Goal: Use online tool/utility: Utilize a website feature to perform a specific function

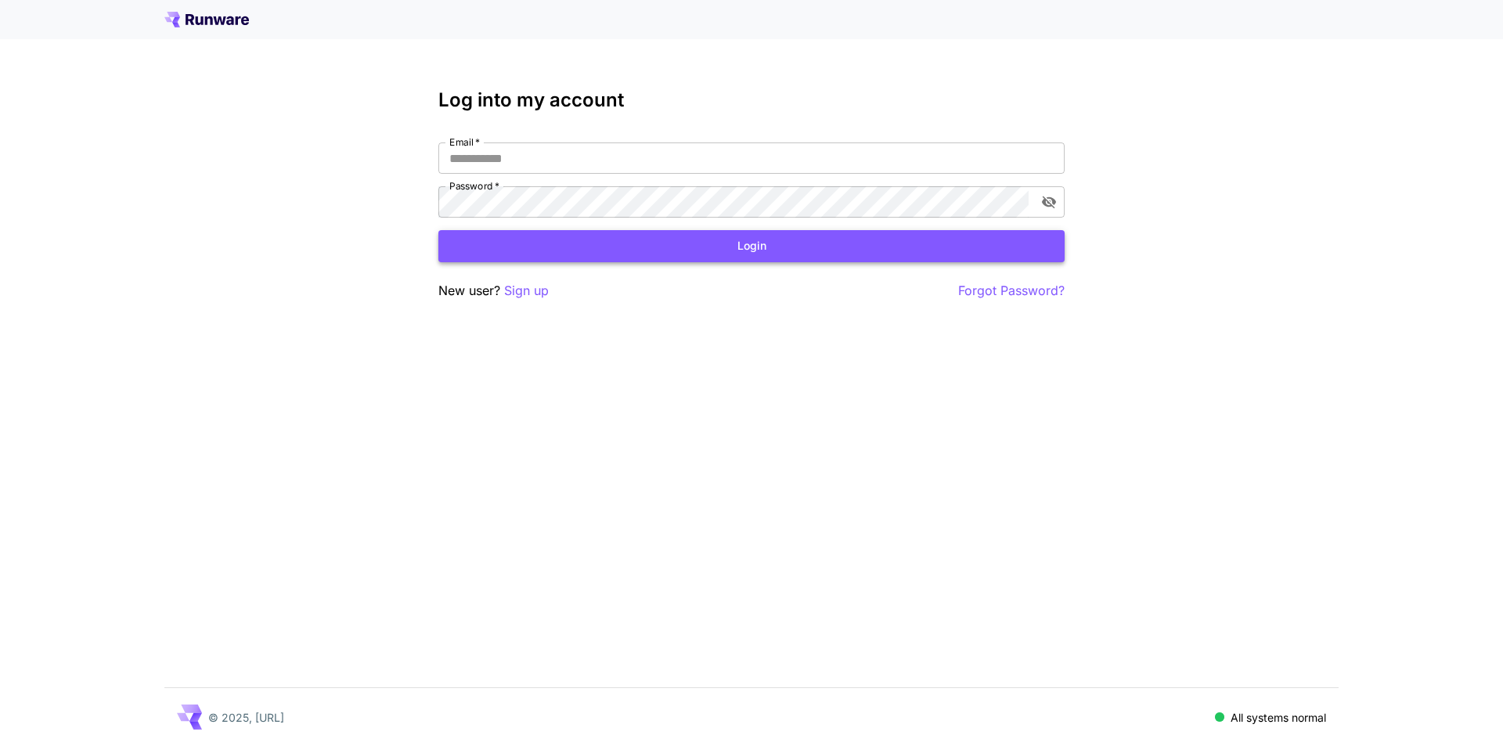
type input "**********"
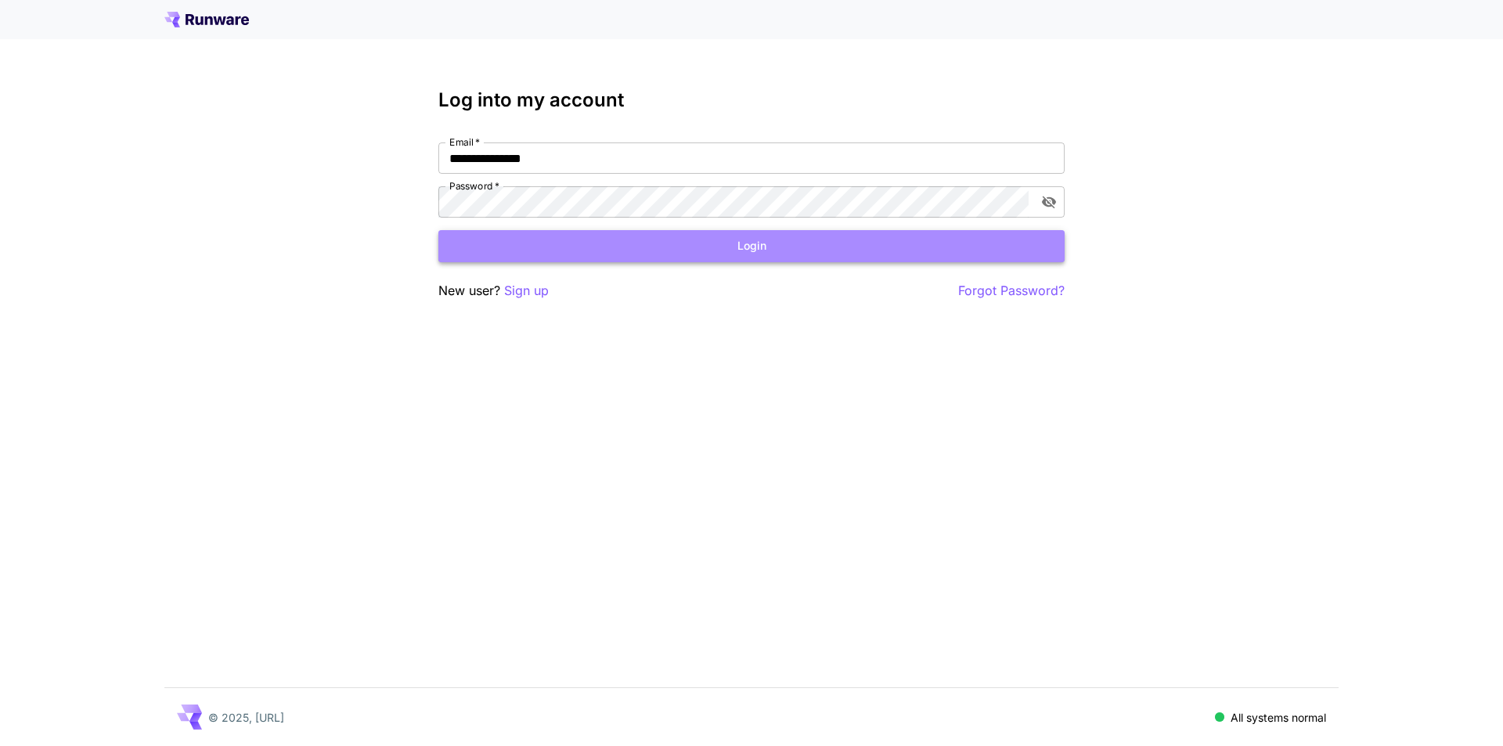
click at [765, 254] on button "Login" at bounding box center [751, 246] width 626 height 32
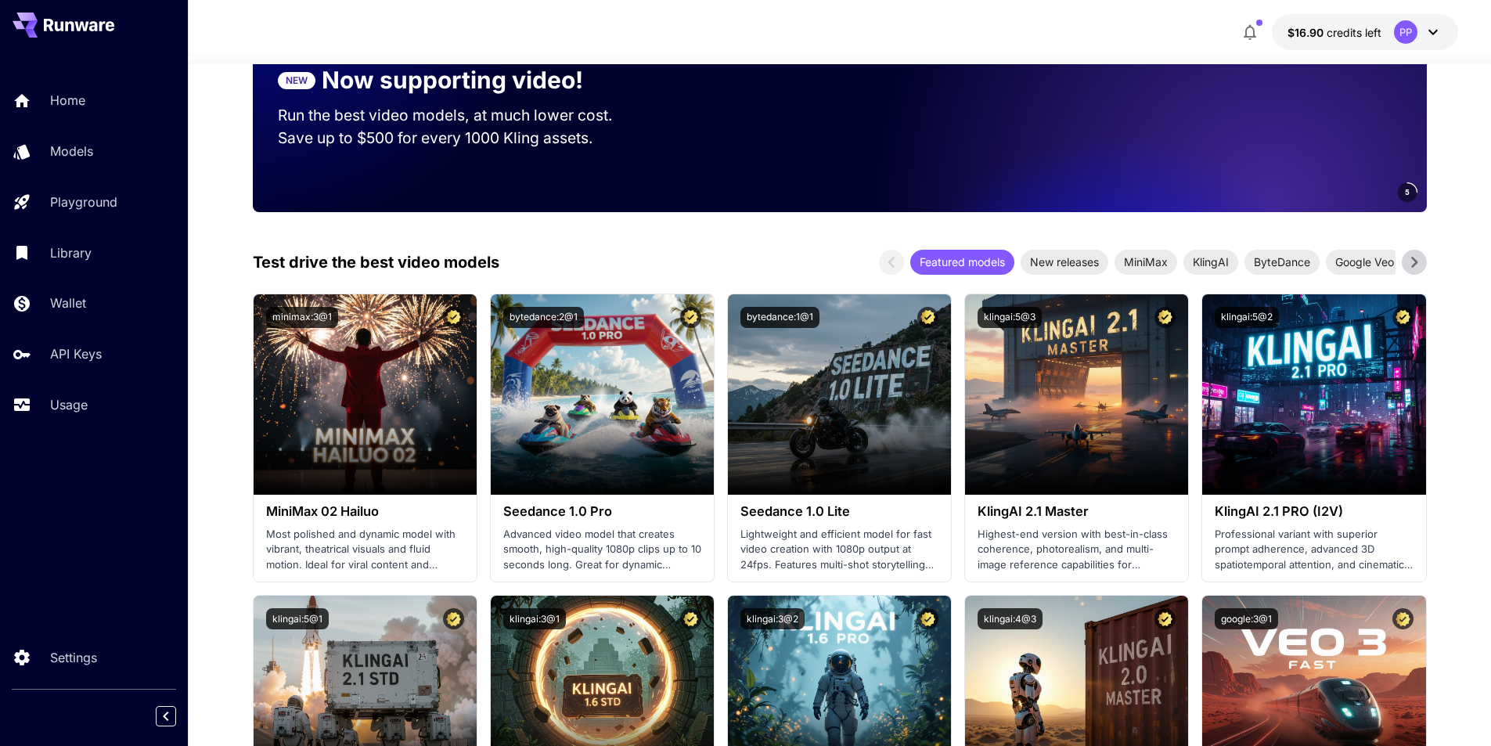
scroll to position [235, 0]
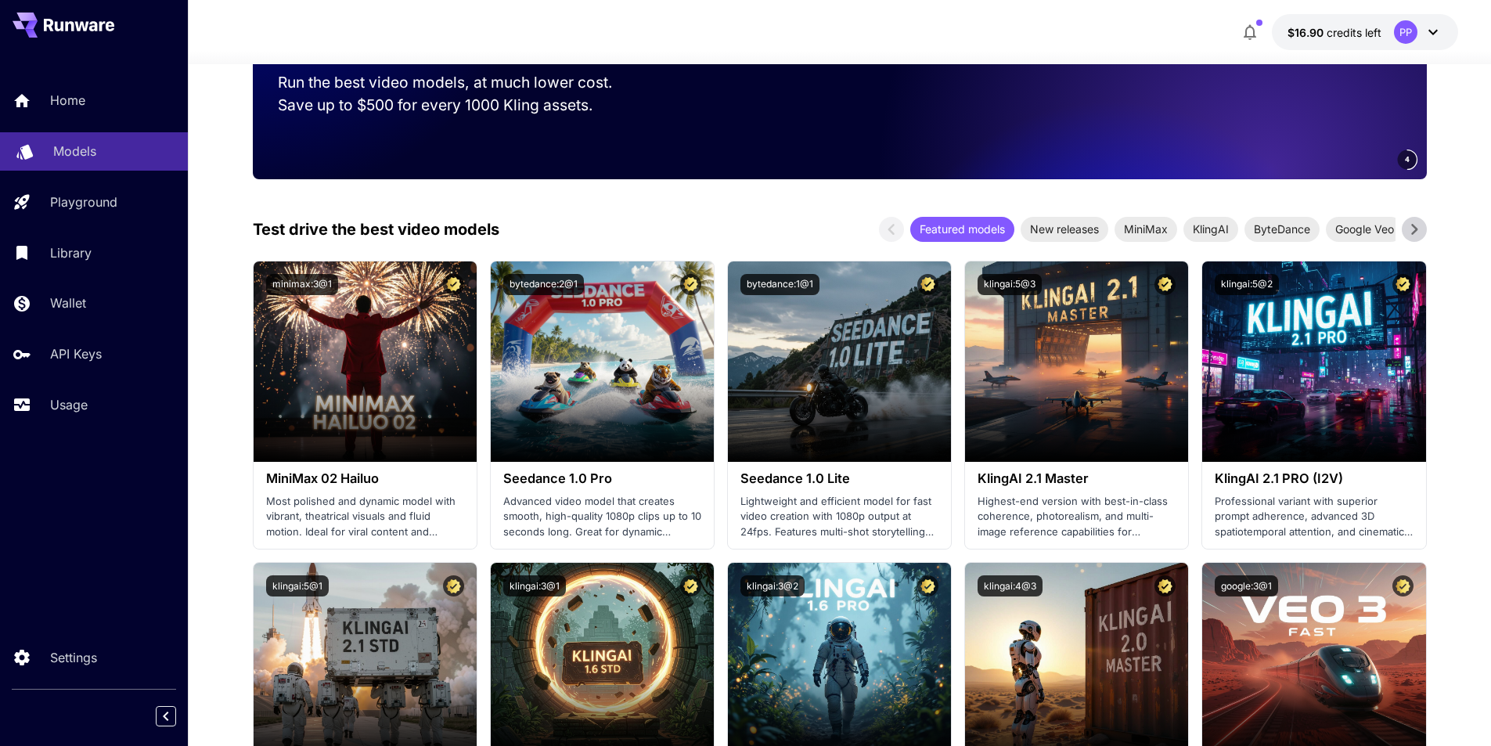
click at [77, 151] on p "Models" at bounding box center [74, 151] width 43 height 19
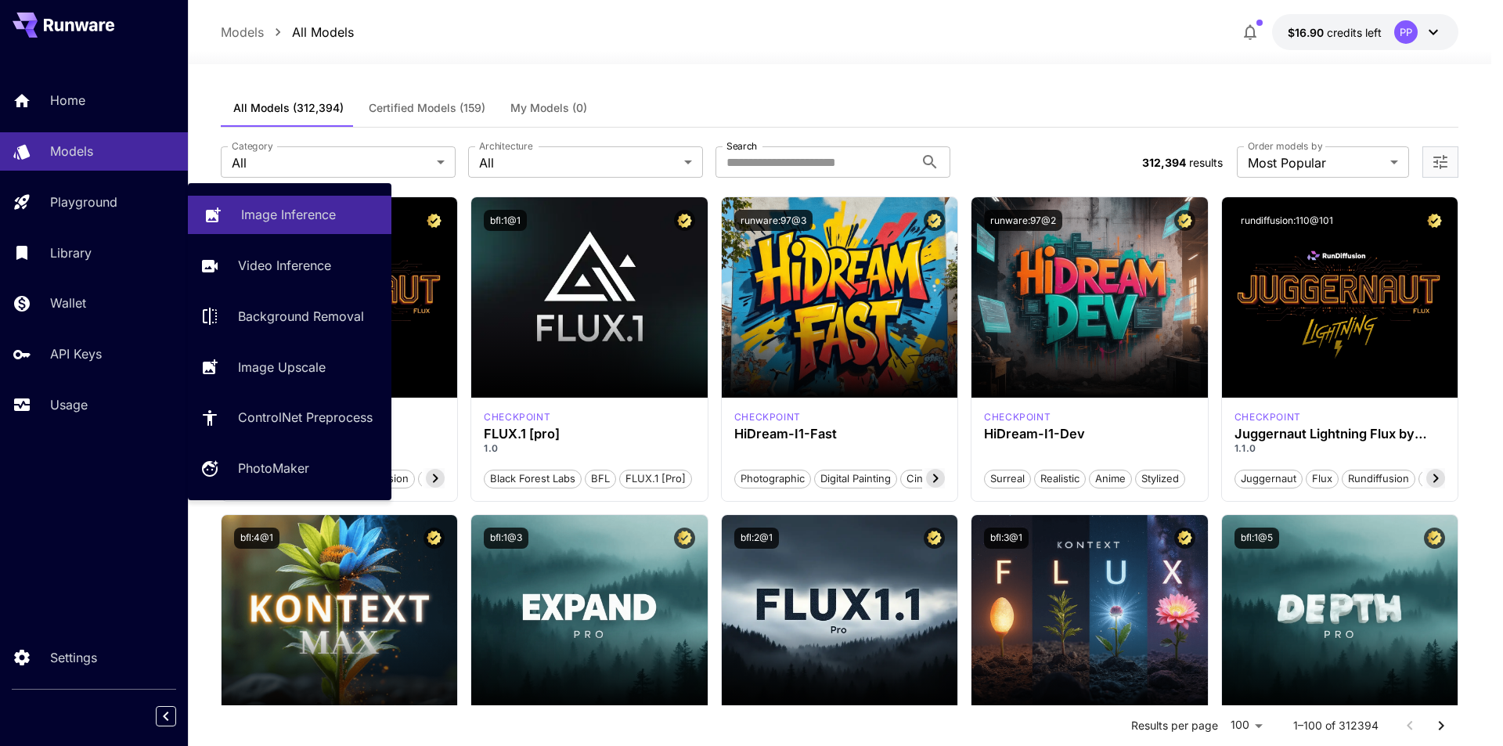
click at [270, 207] on p "Image Inference" at bounding box center [288, 214] width 95 height 19
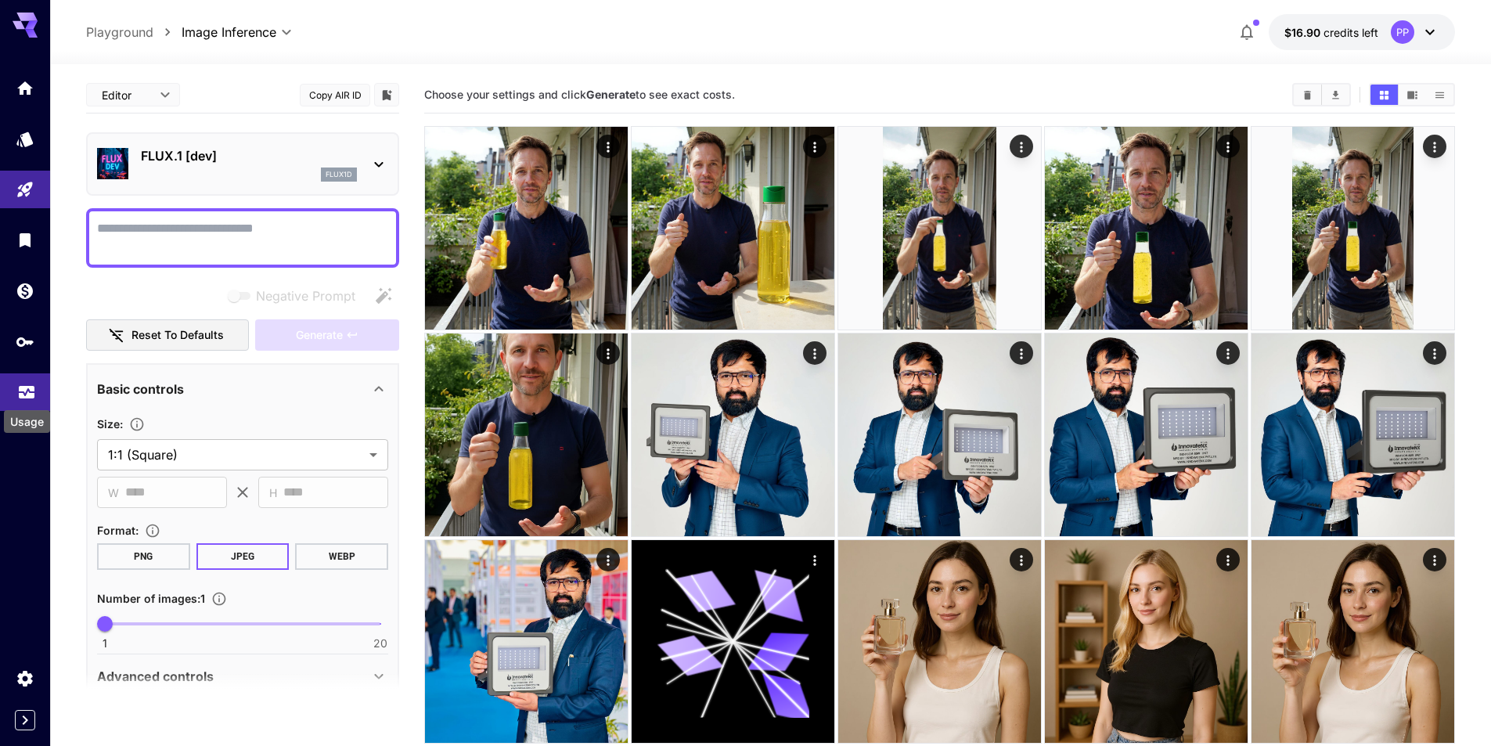
click at [23, 396] on icon "Usage" at bounding box center [26, 390] width 19 height 19
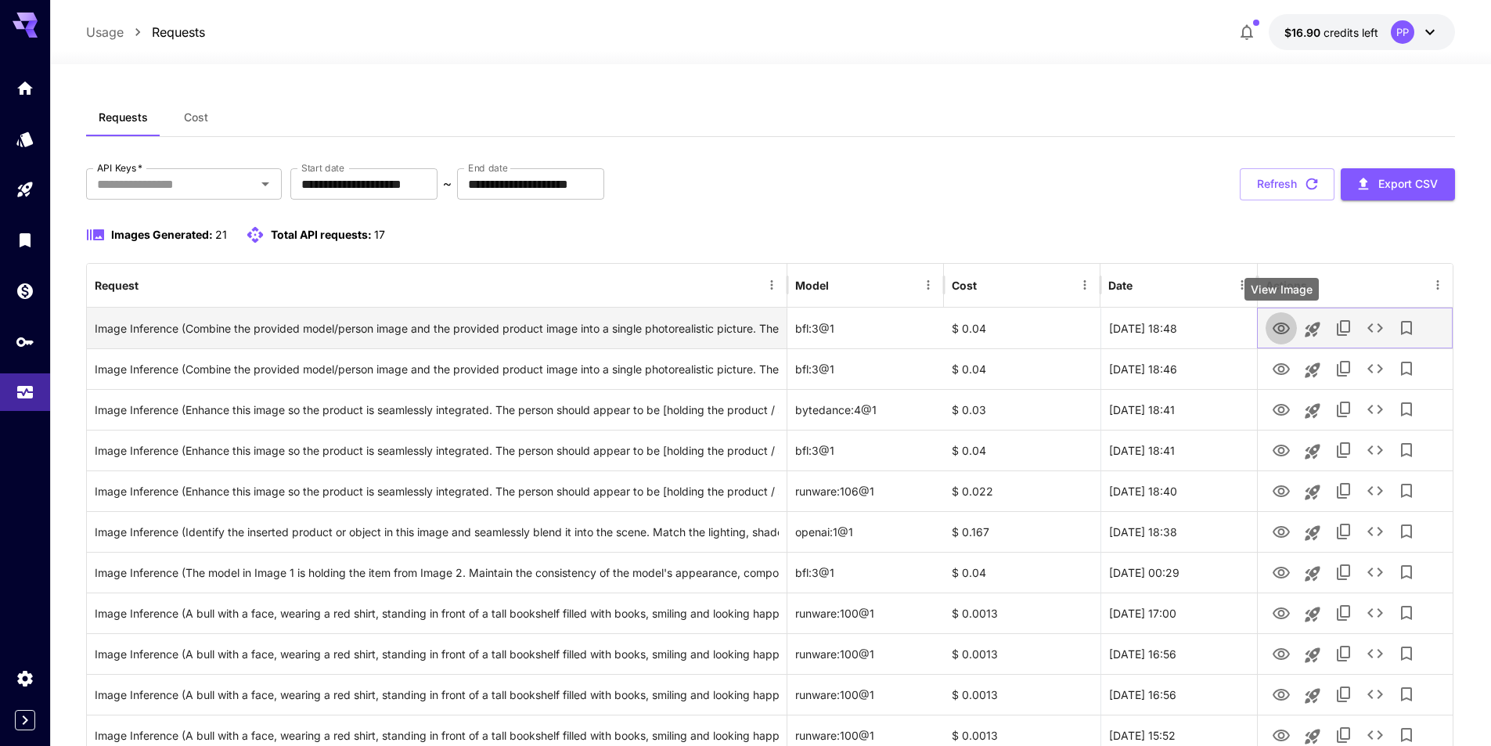
click at [1277, 328] on icon "View Image" at bounding box center [1281, 328] width 19 height 19
click at [1376, 329] on icon "See details" at bounding box center [1375, 328] width 19 height 19
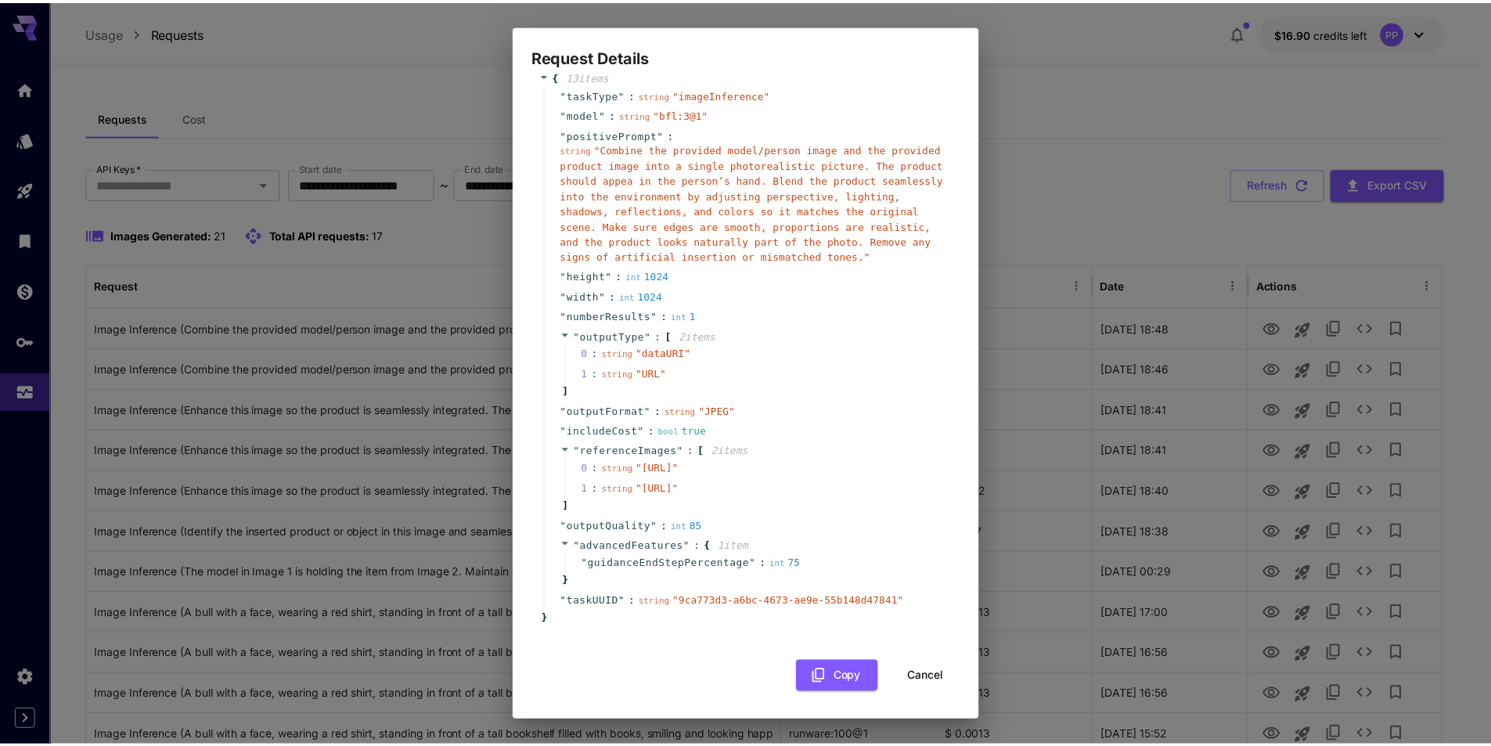
scroll to position [89, 0]
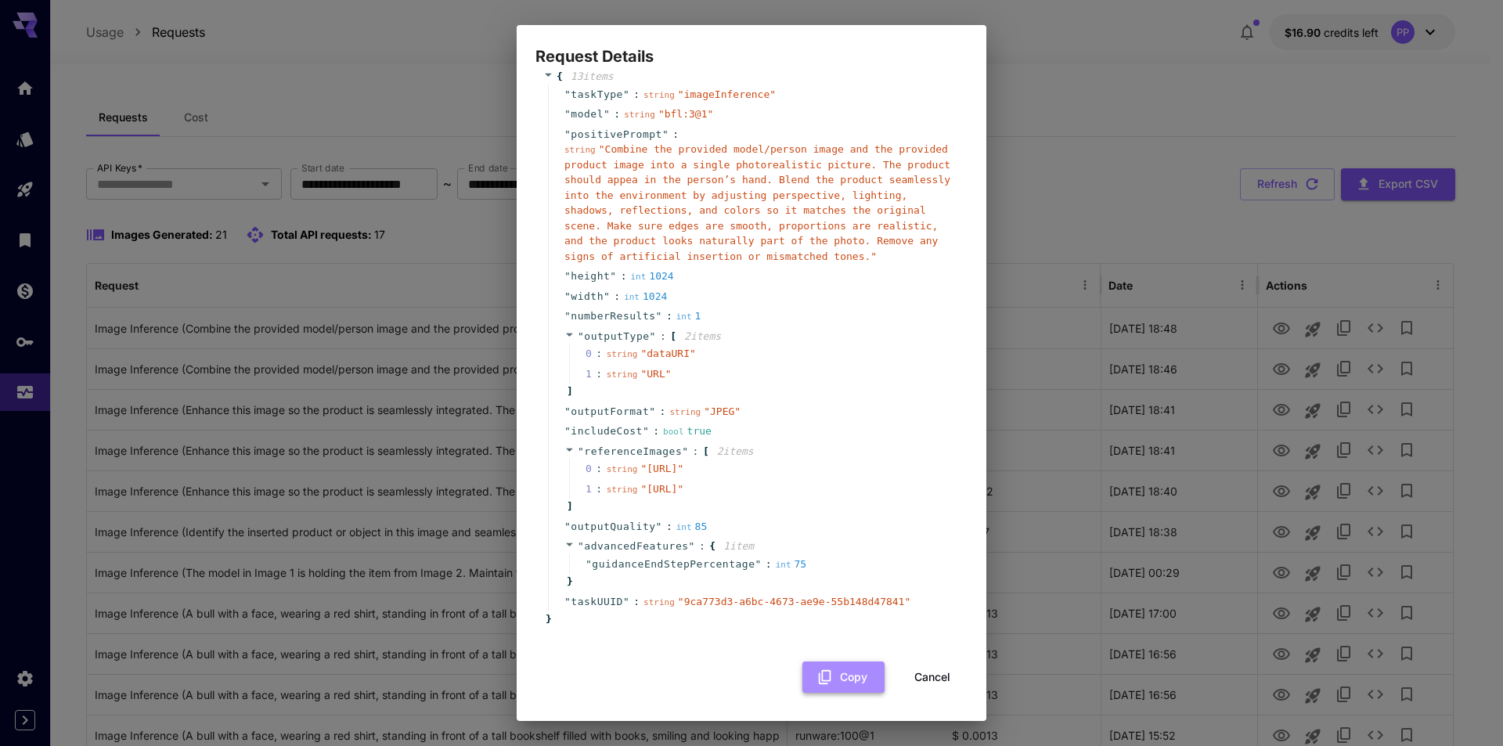
click at [842, 670] on button "Copy" at bounding box center [844, 678] width 82 height 32
click at [932, 671] on button "Cancel" at bounding box center [932, 678] width 70 height 32
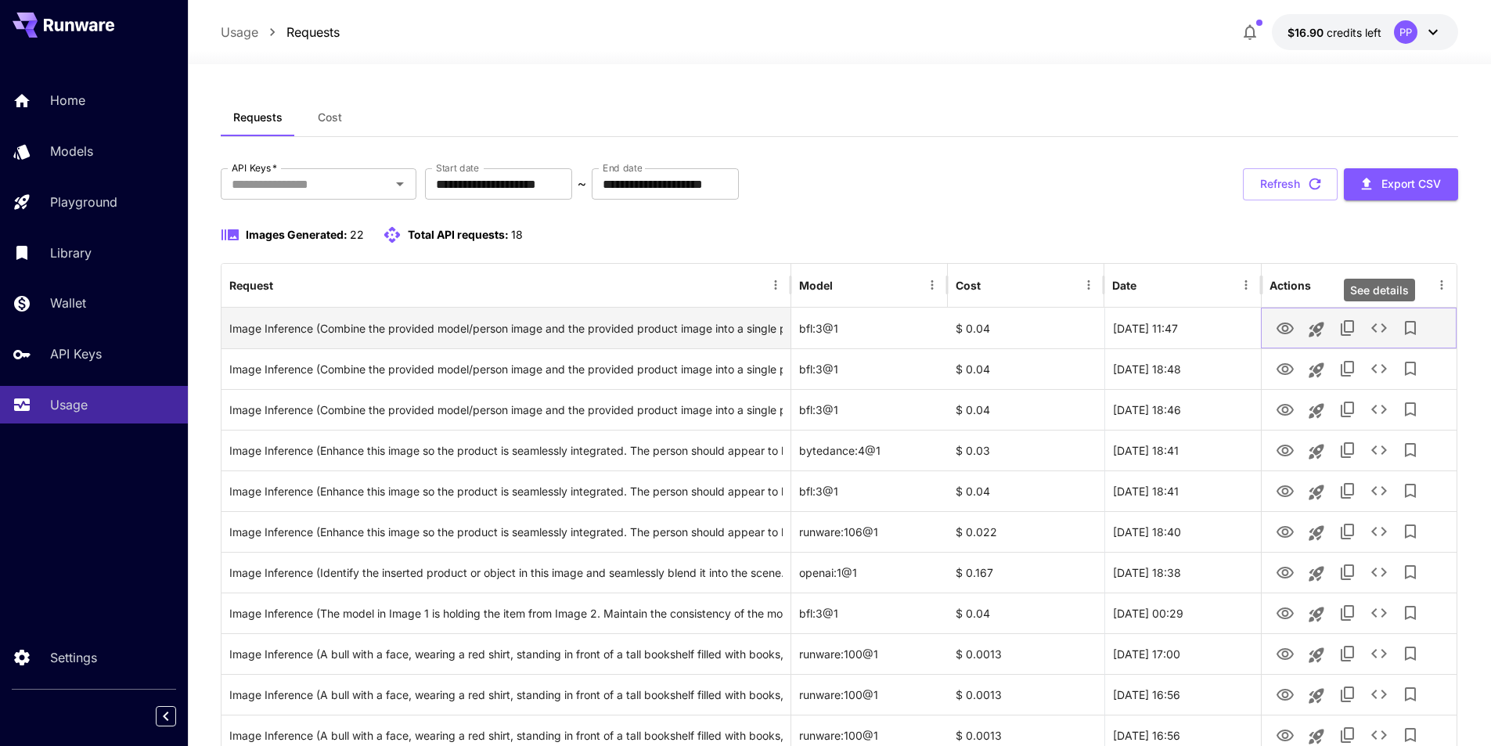
click at [1380, 326] on icon "See details" at bounding box center [1379, 328] width 19 height 19
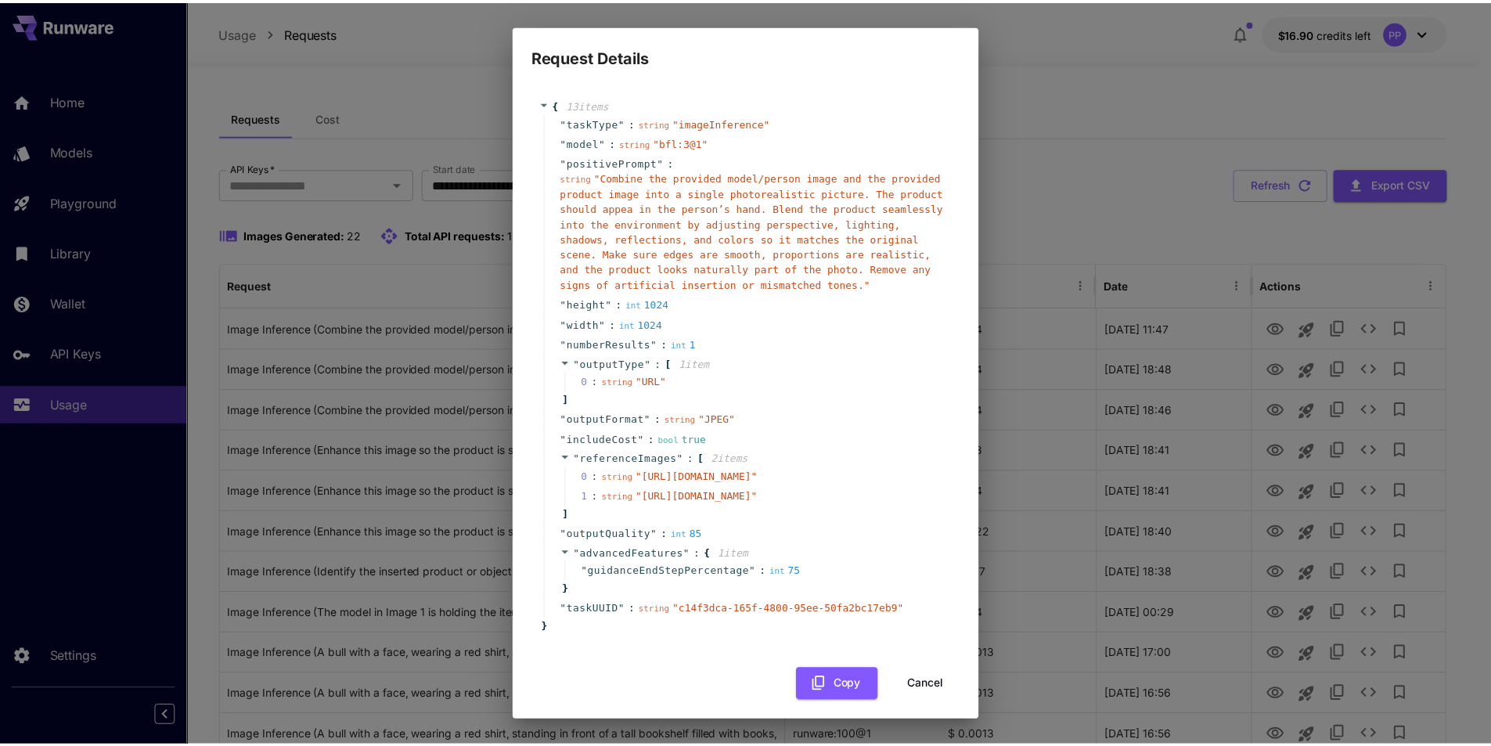
scroll to position [70, 0]
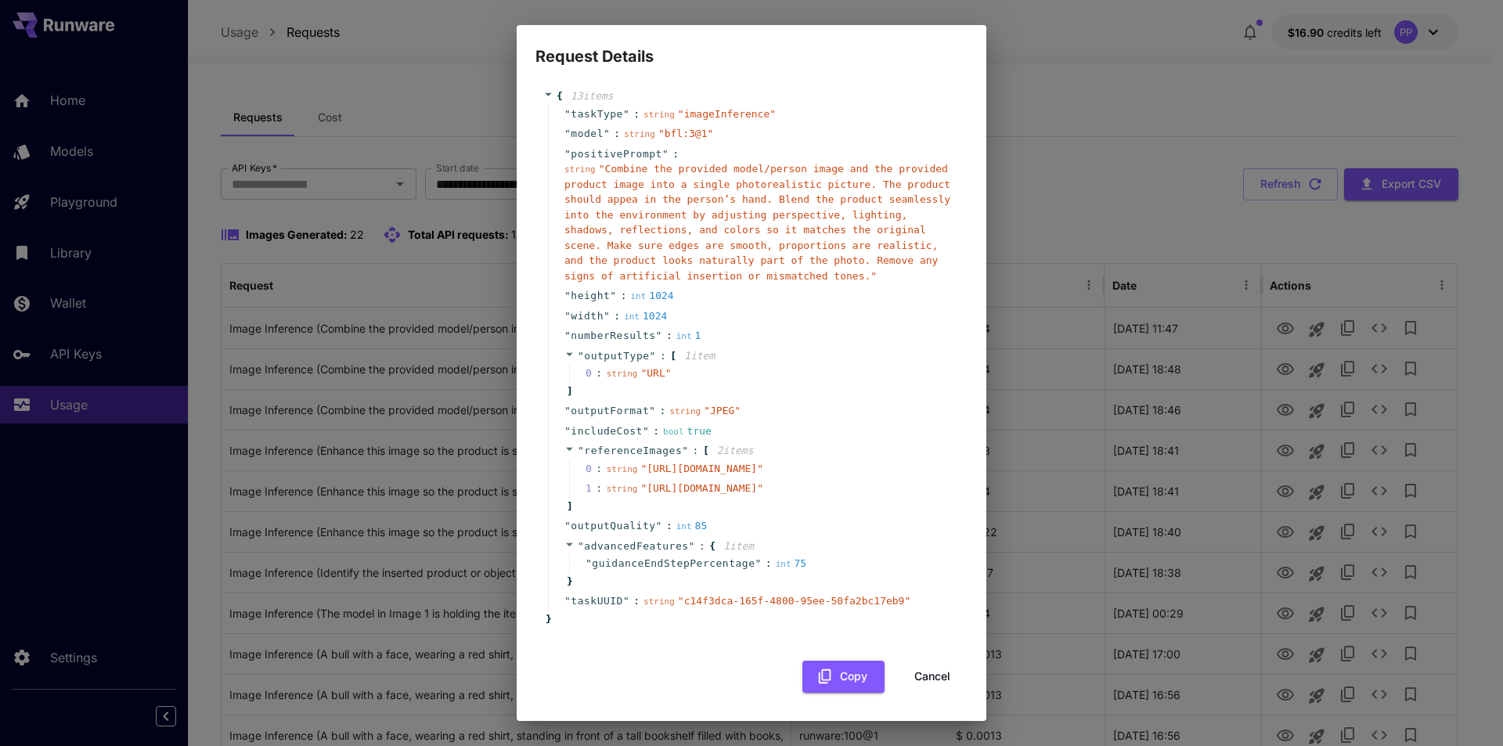
drag, startPoint x: 622, startPoint y: 424, endPoint x: 770, endPoint y: 440, distance: 148.8
click at [763, 463] on span "" https://d35ghwdno3nak3.cloudfront.net/creator/5350a577-e83f-4f2a-ac34-d611381…" at bounding box center [701, 469] width 123 height 12
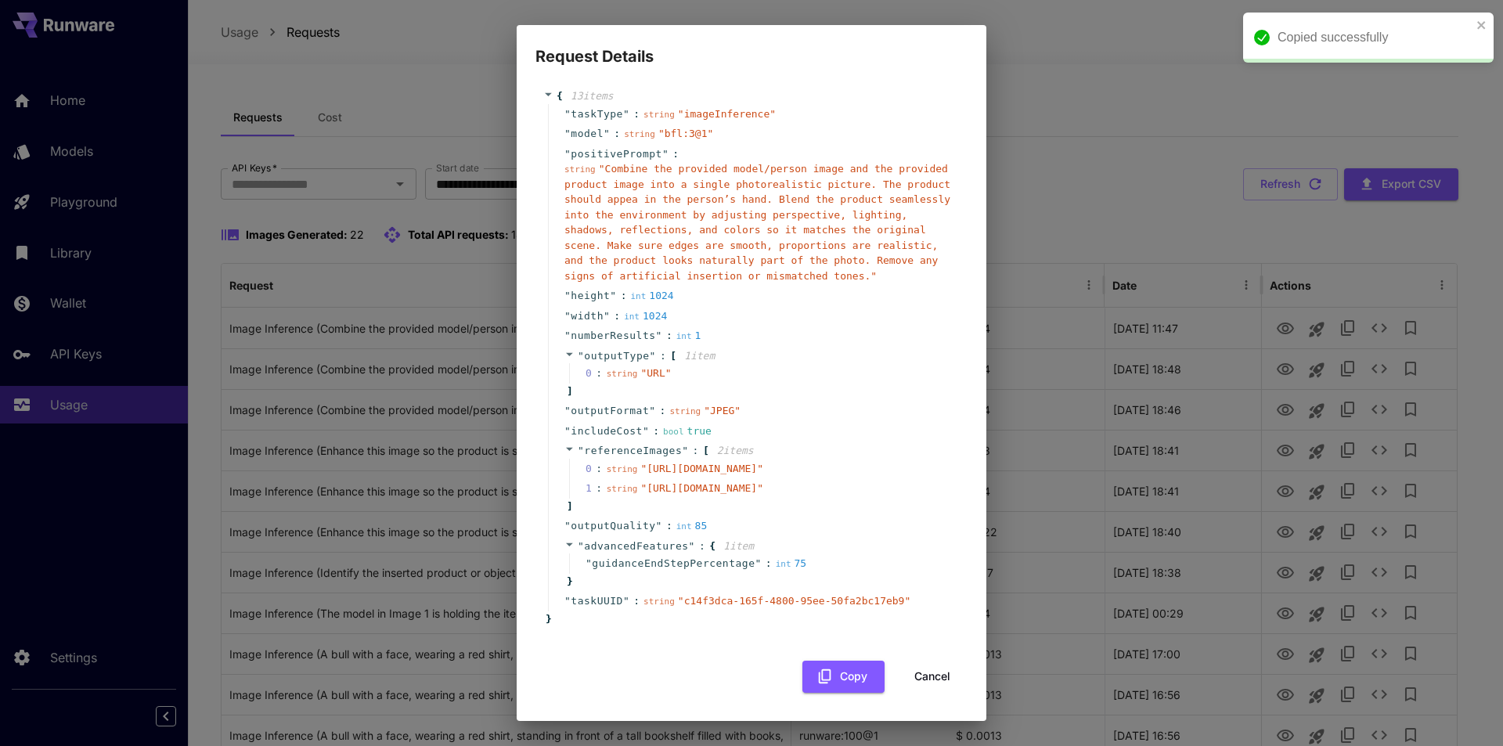
copy span "https://d35ghwdno3nak3.cloudfront.net/creator/5350a577-e83f-4f2a-ac34-d61138193…"
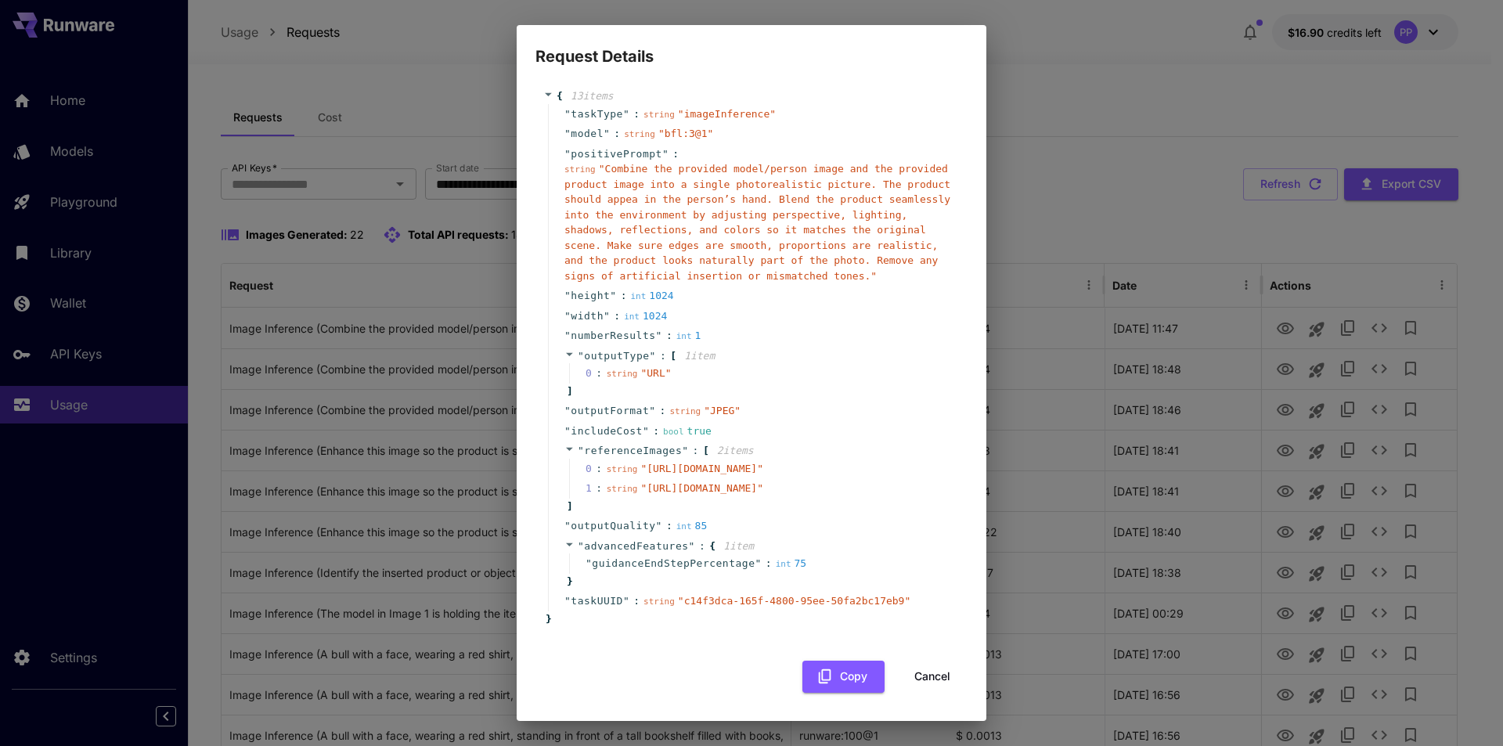
drag, startPoint x: 624, startPoint y: 474, endPoint x: 894, endPoint y: 489, distance: 270.5
click at [763, 489] on span "" https://pixelnxdevtest.s3.us-east-1.amazonaws.com/showcaseai/temp/0.333440878…" at bounding box center [701, 488] width 123 height 12
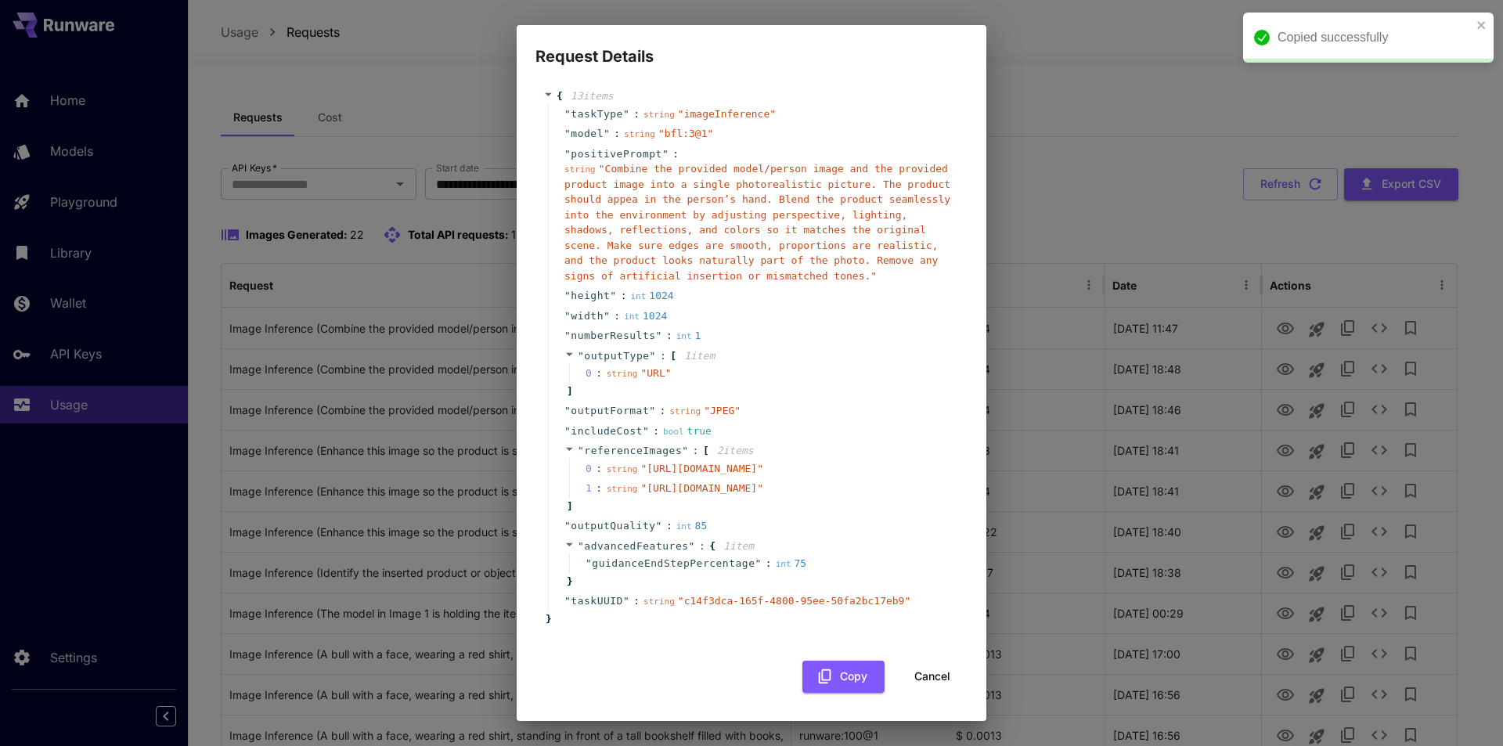
copy span "https://pixelnxdevtest.s3.us-east-1.amazonaws.com/showcaseai/temp/0.33344087841…"
click at [923, 668] on button "Cancel" at bounding box center [932, 677] width 70 height 32
